Goal: Information Seeking & Learning: Learn about a topic

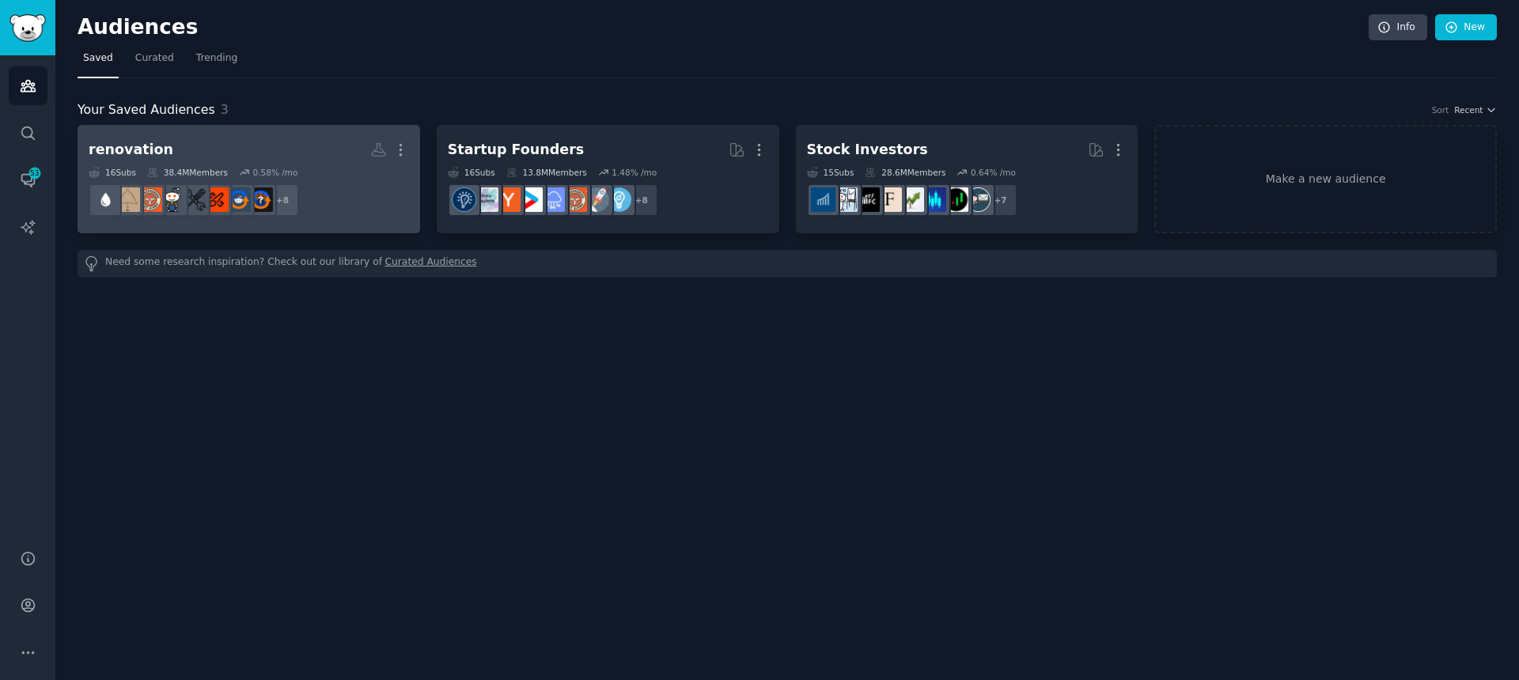
click at [127, 149] on div "renovation" at bounding box center [131, 150] width 85 height 20
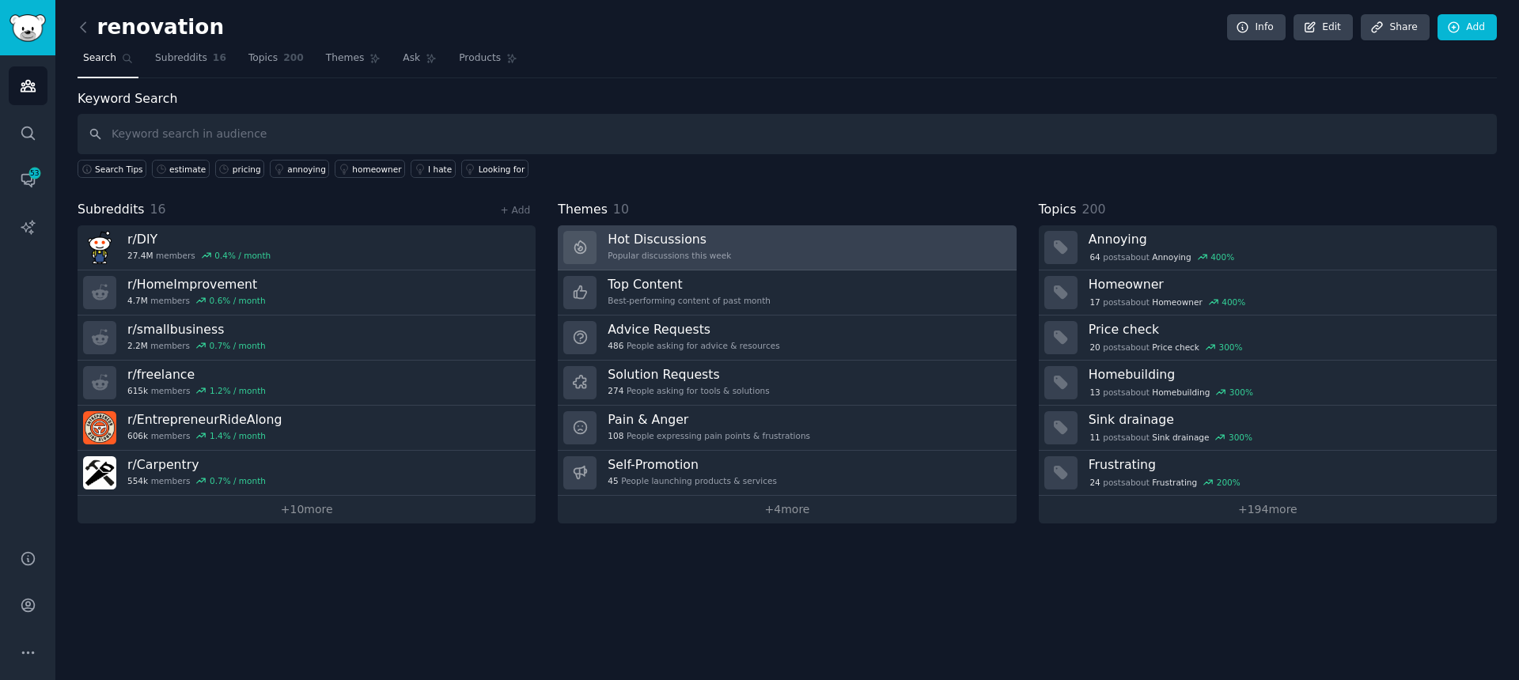
click at [650, 241] on h3 "Hot Discussions" at bounding box center [669, 239] width 123 height 17
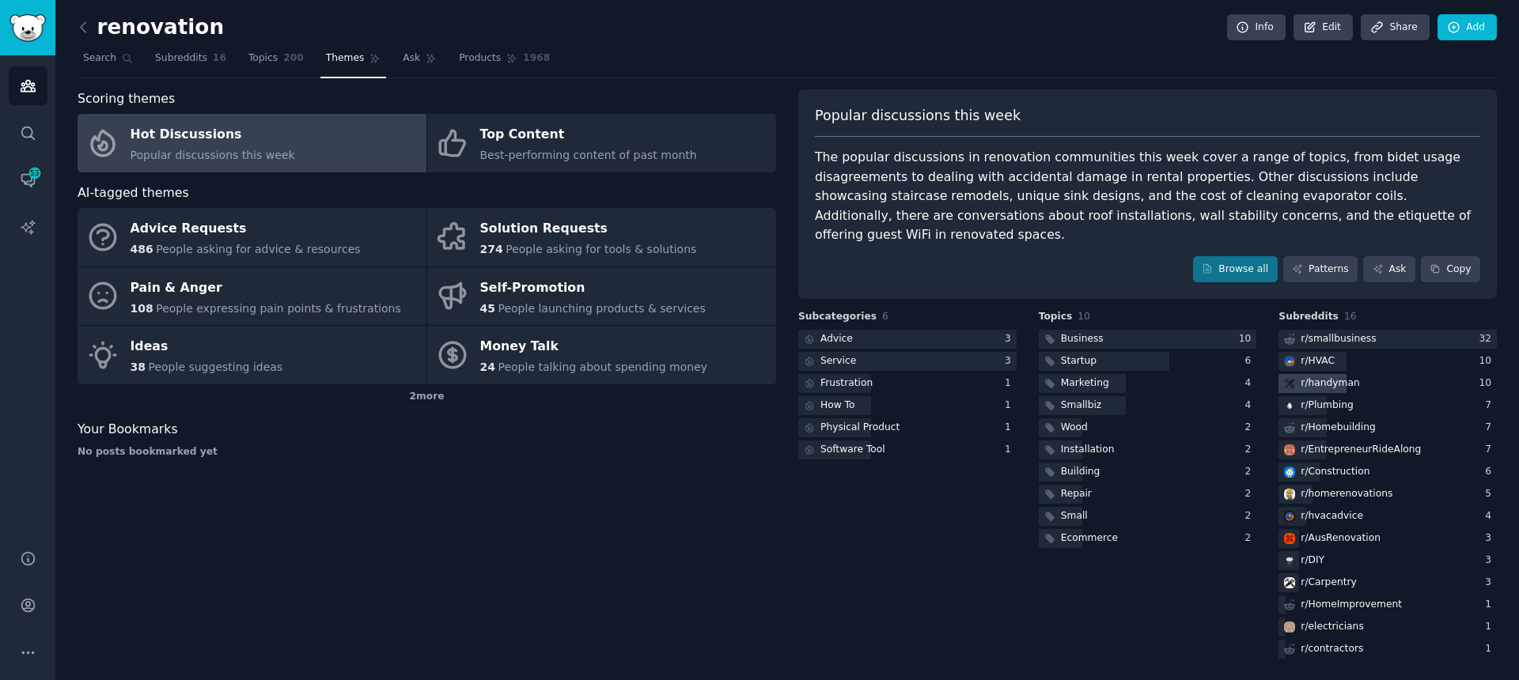
click at [1314, 385] on div "r/ handyman" at bounding box center [1330, 384] width 59 height 14
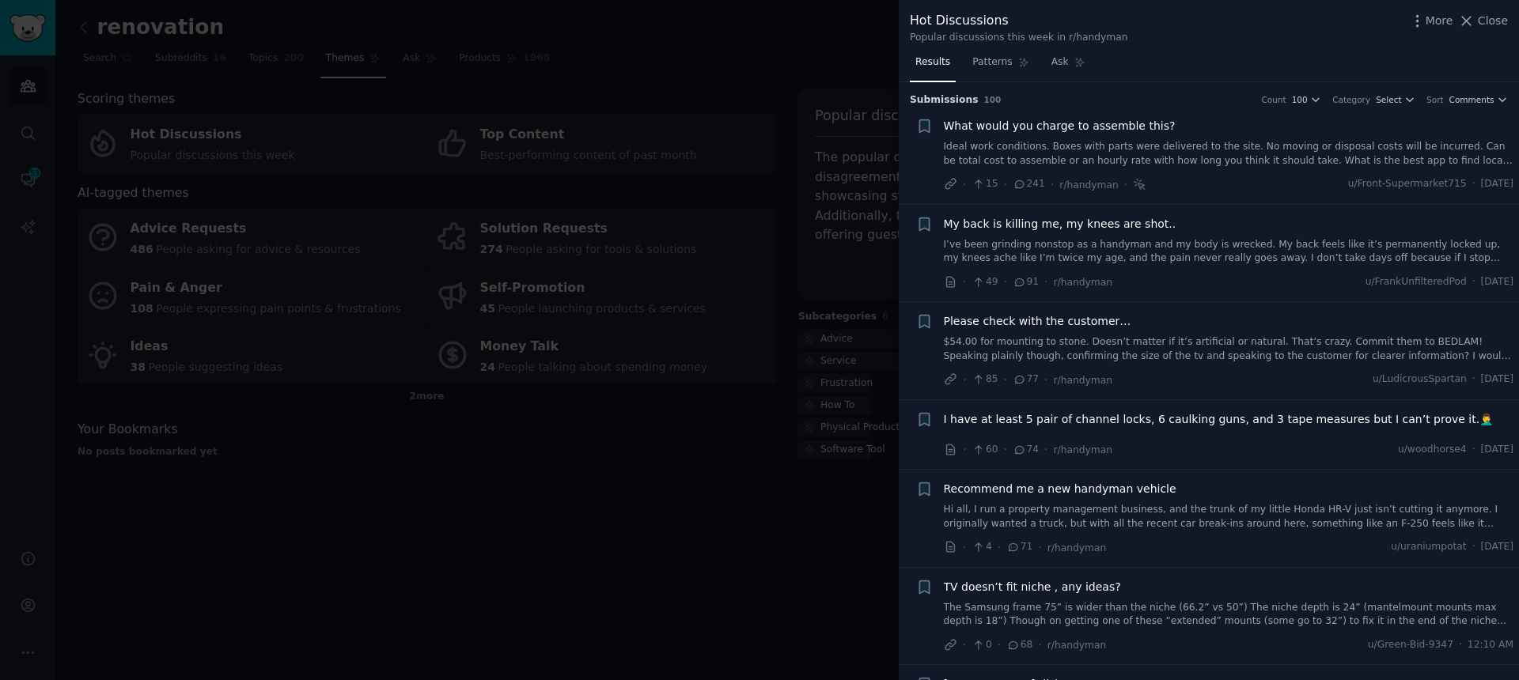
click at [1044, 324] on span "Please check with the customer…" at bounding box center [1038, 321] width 188 height 17
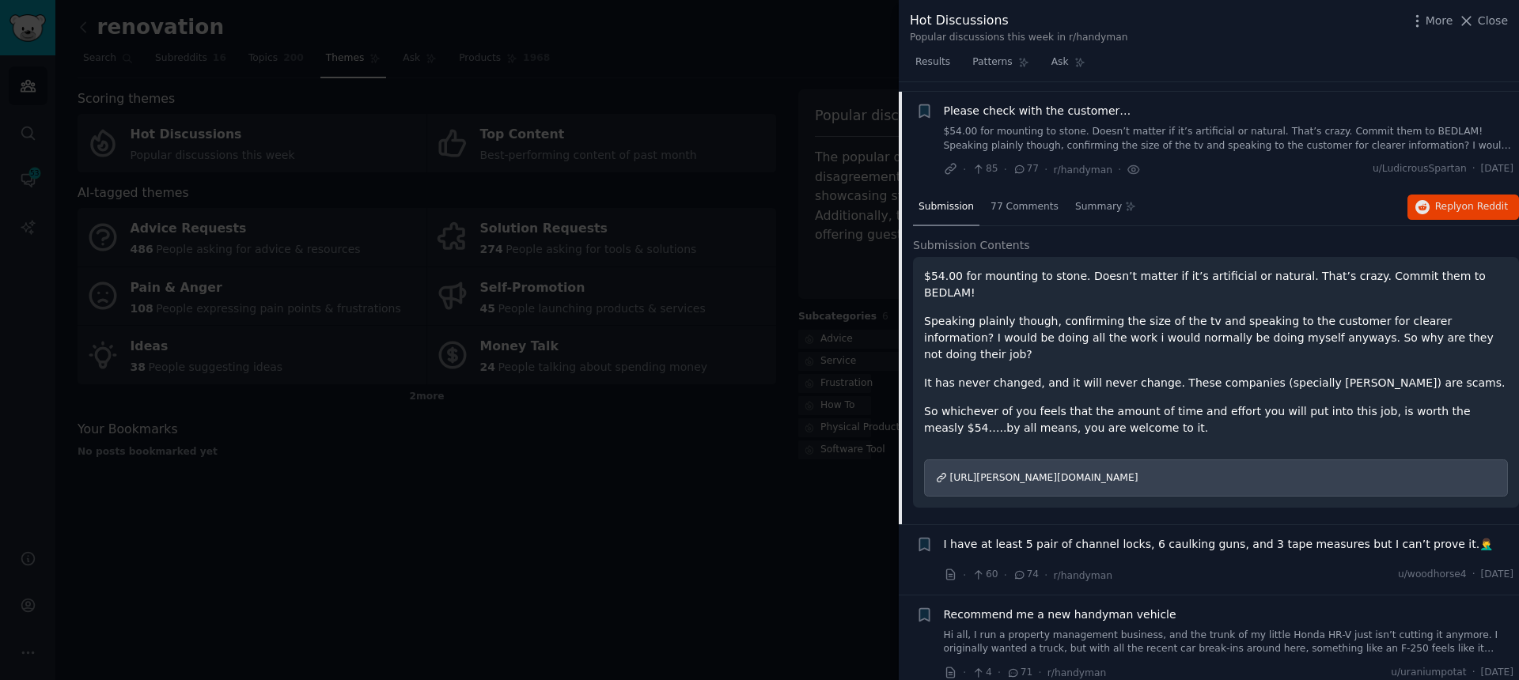
scroll to position [221, 0]
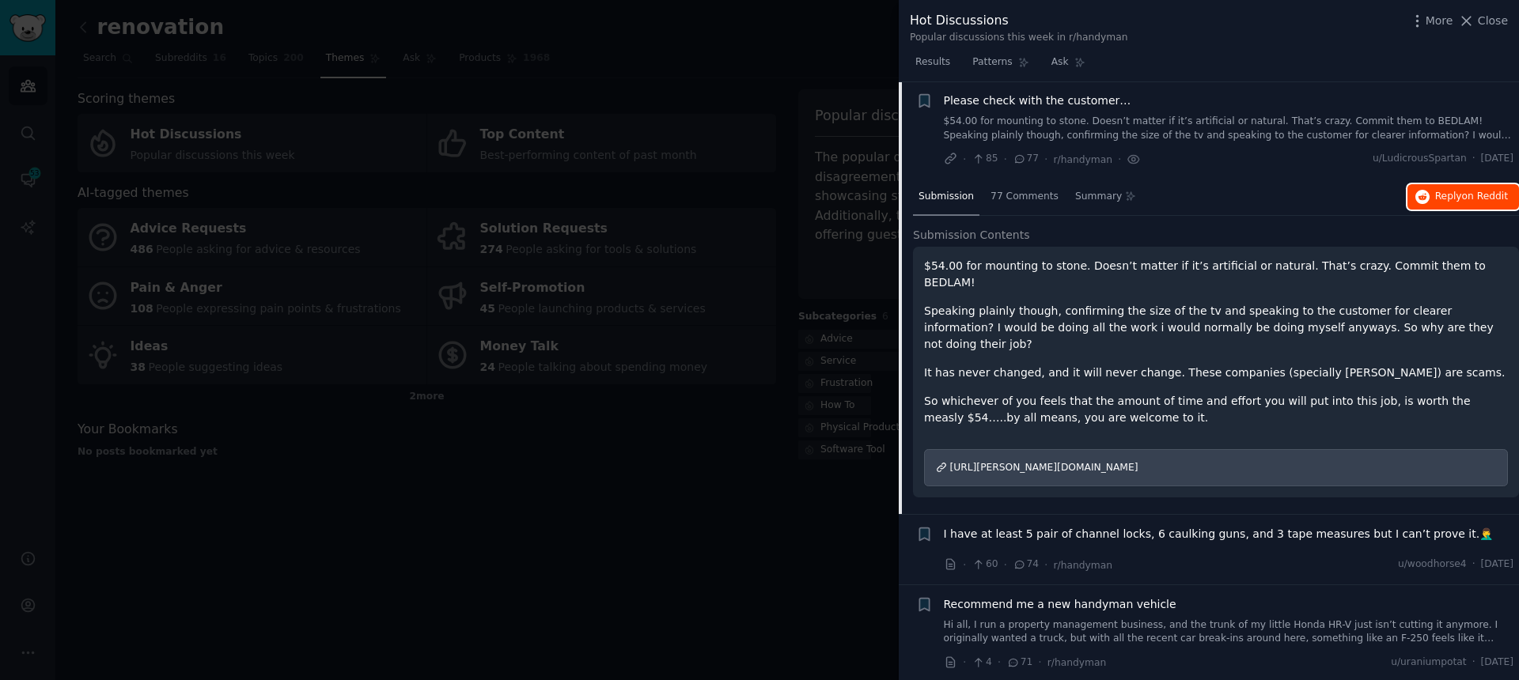
click at [1464, 193] on span "on Reddit" at bounding box center [1485, 196] width 46 height 11
click at [627, 443] on div at bounding box center [759, 340] width 1519 height 680
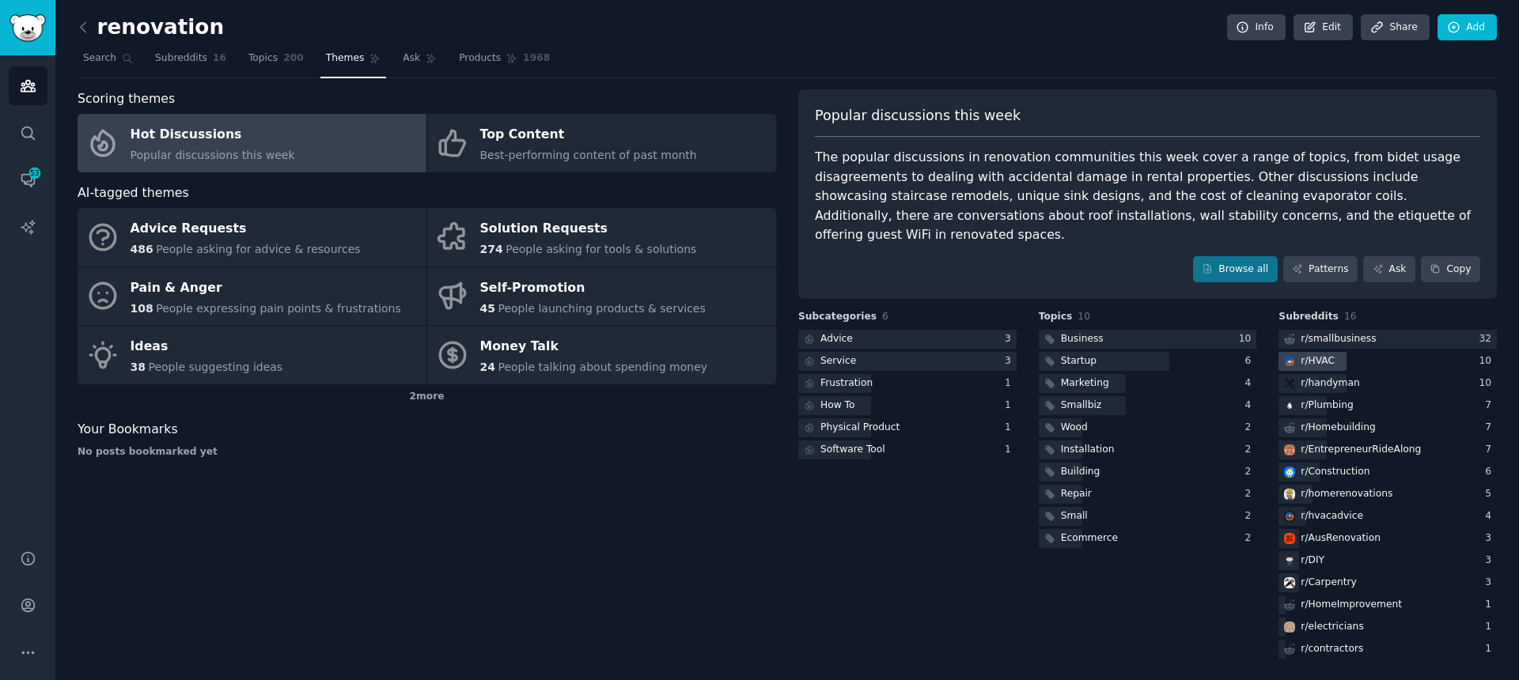
click at [1318, 363] on div "r/ HVAC" at bounding box center [1318, 361] width 34 height 14
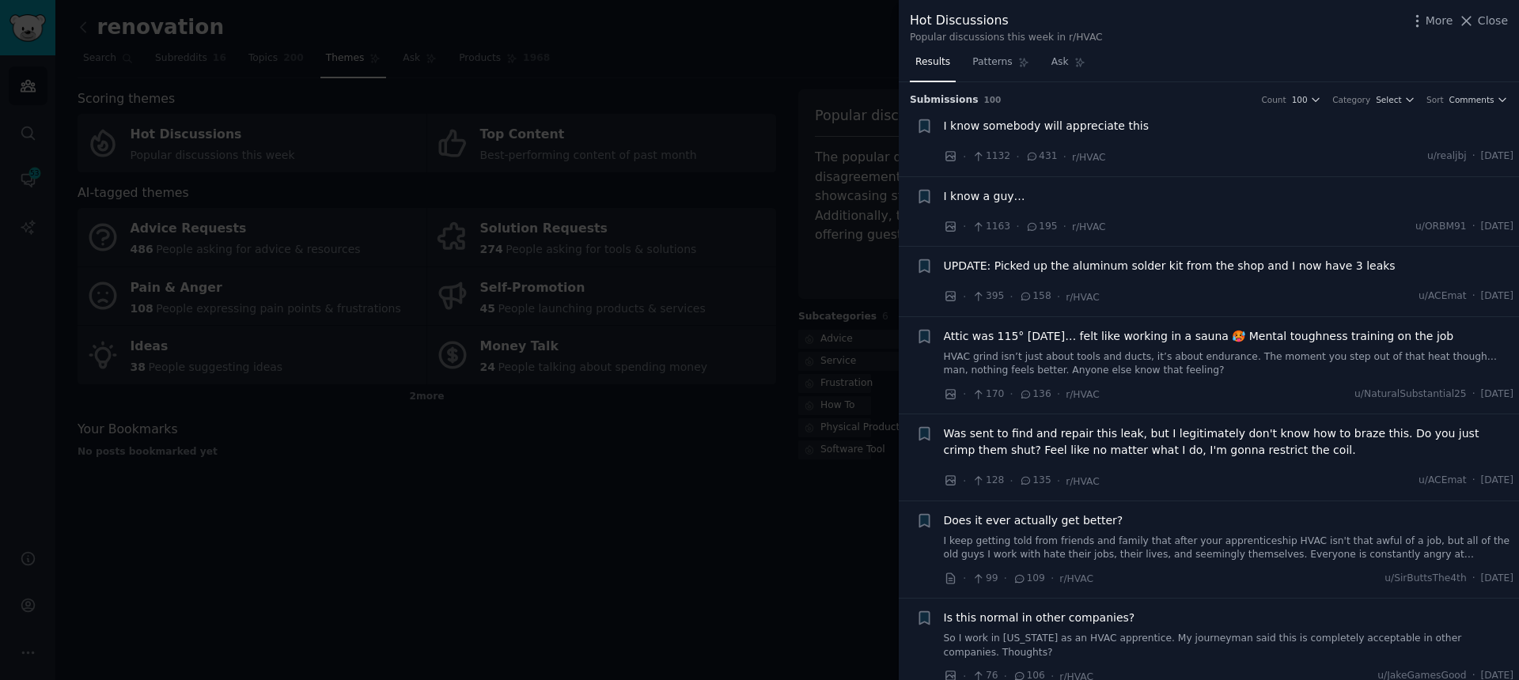
click at [998, 128] on span "I know somebody will appreciate this" at bounding box center [1046, 126] width 205 height 17
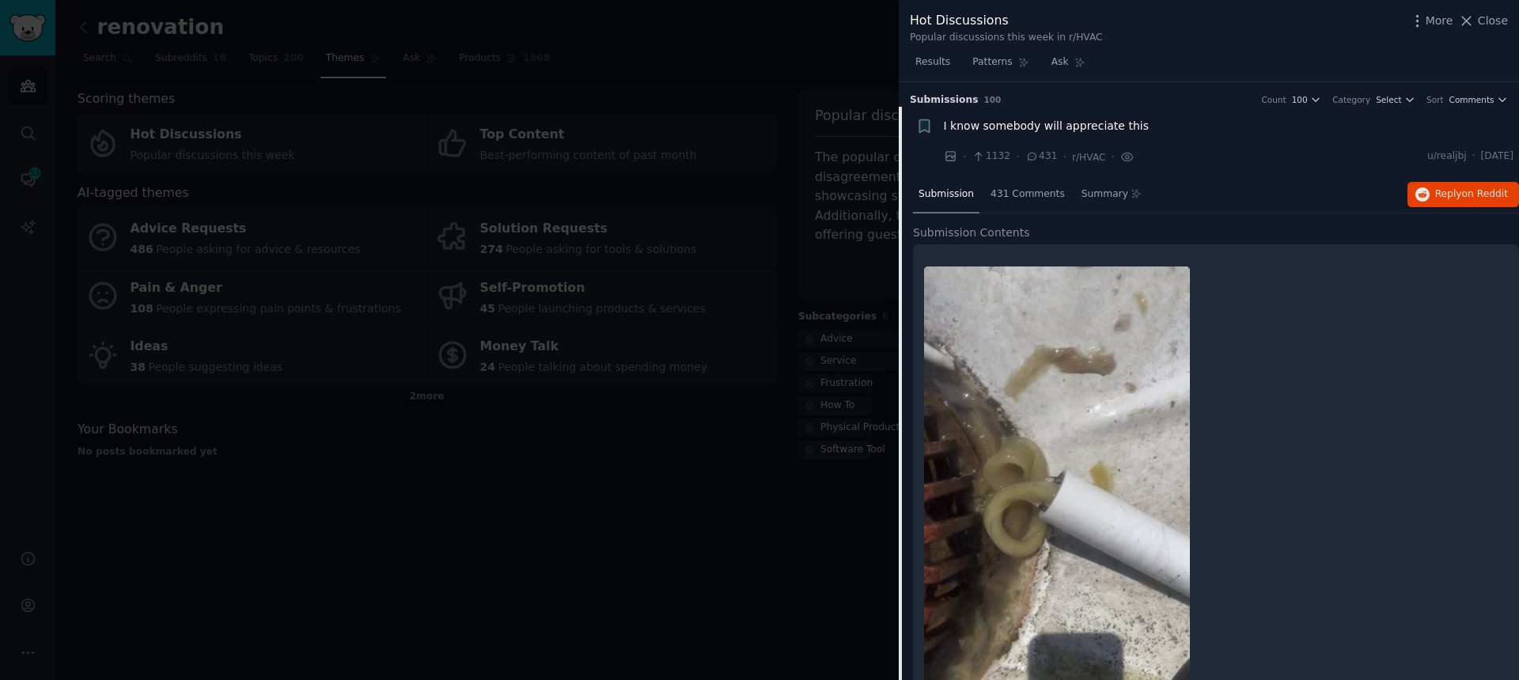
scroll to position [25, 0]
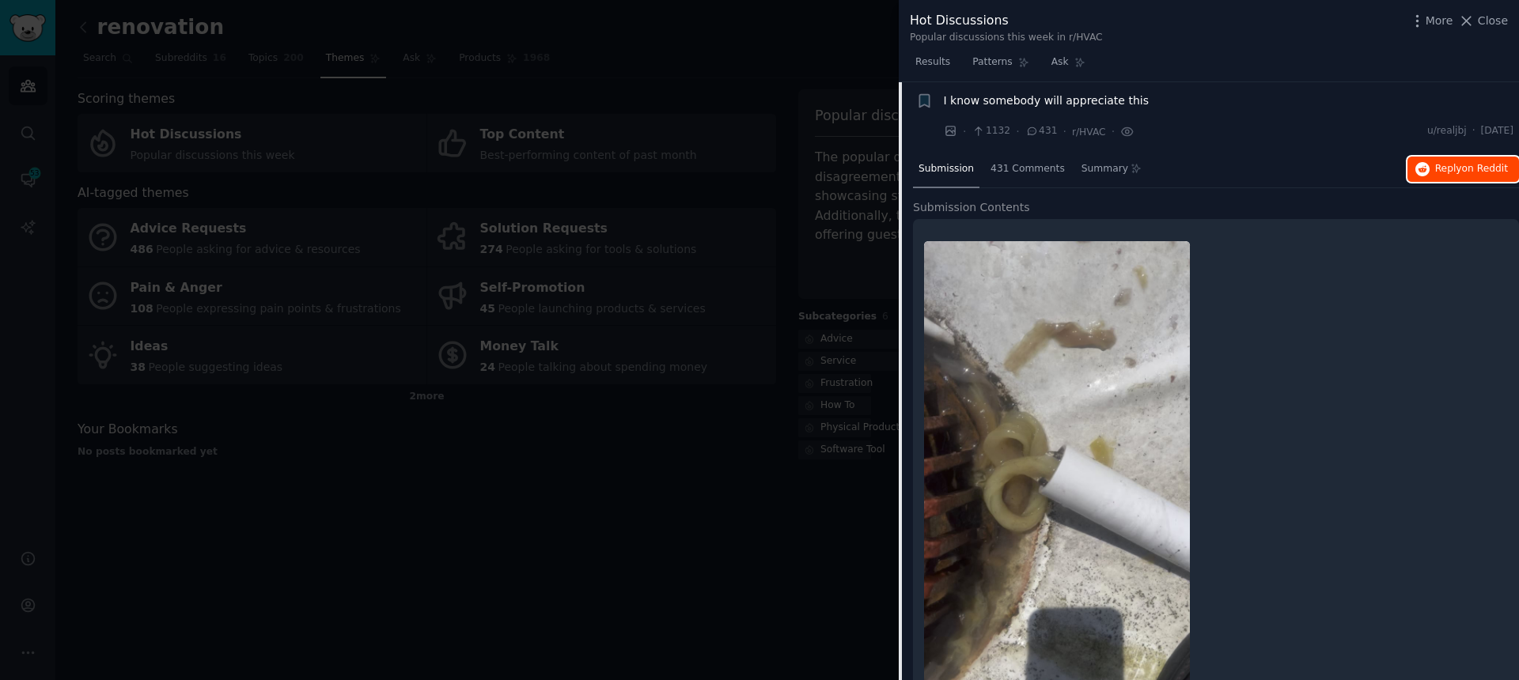
click at [1481, 166] on span "on Reddit" at bounding box center [1485, 168] width 46 height 11
click at [606, 213] on div at bounding box center [759, 340] width 1519 height 680
